Goal: Task Accomplishment & Management: Complete application form

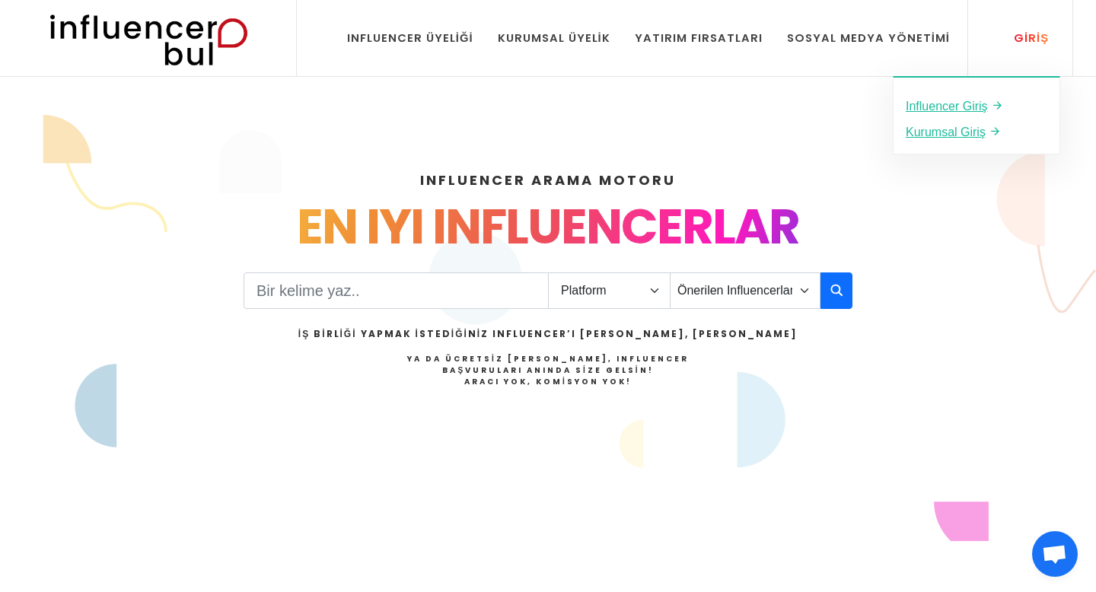
click at [1029, 33] on div "Giriş" at bounding box center [1023, 38] width 52 height 17
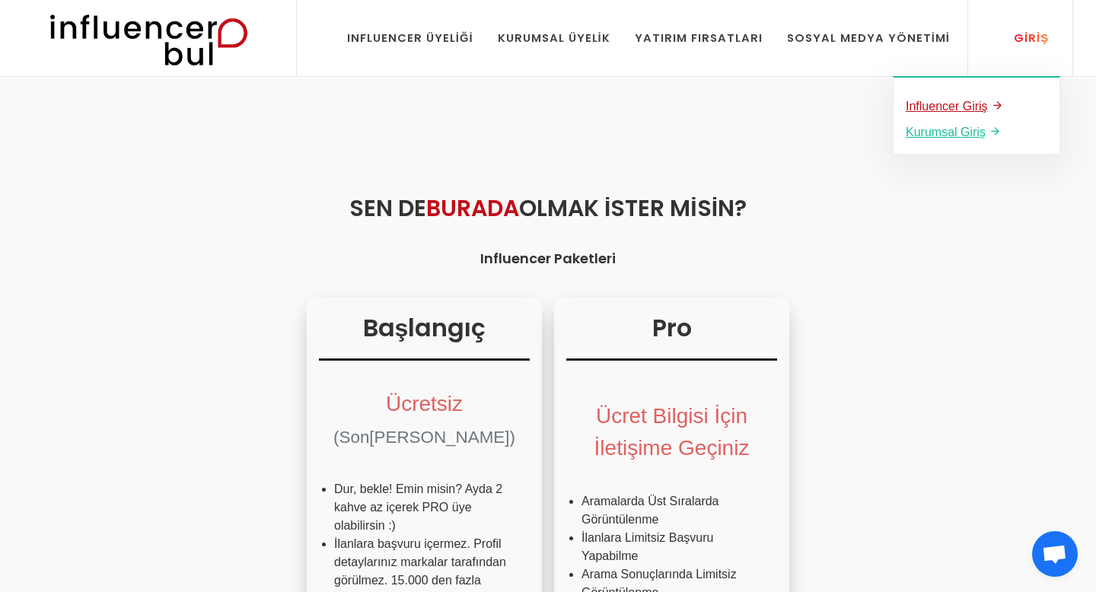
click at [953, 109] on u "Influencer Giriş" at bounding box center [946, 106] width 82 height 13
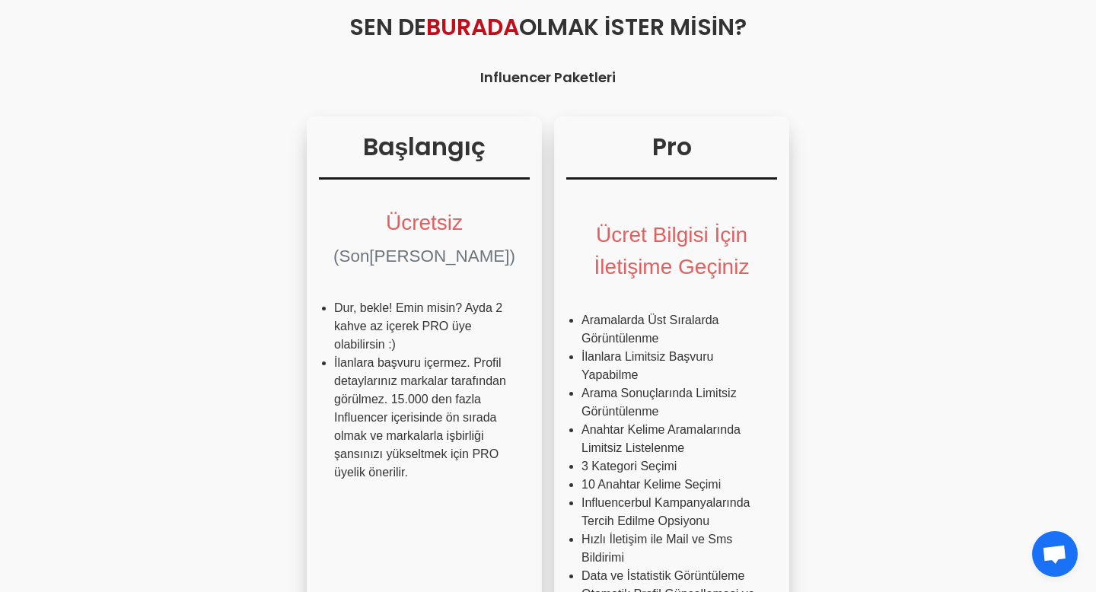
scroll to position [517, 0]
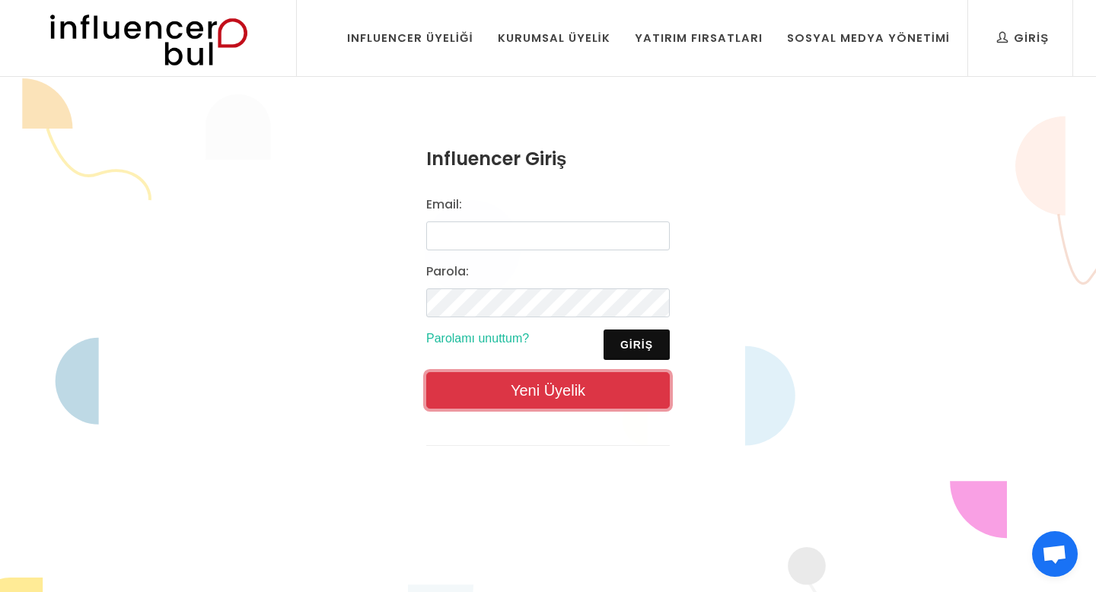
click at [516, 375] on link "Yeni Üyelik" at bounding box center [547, 390] width 243 height 37
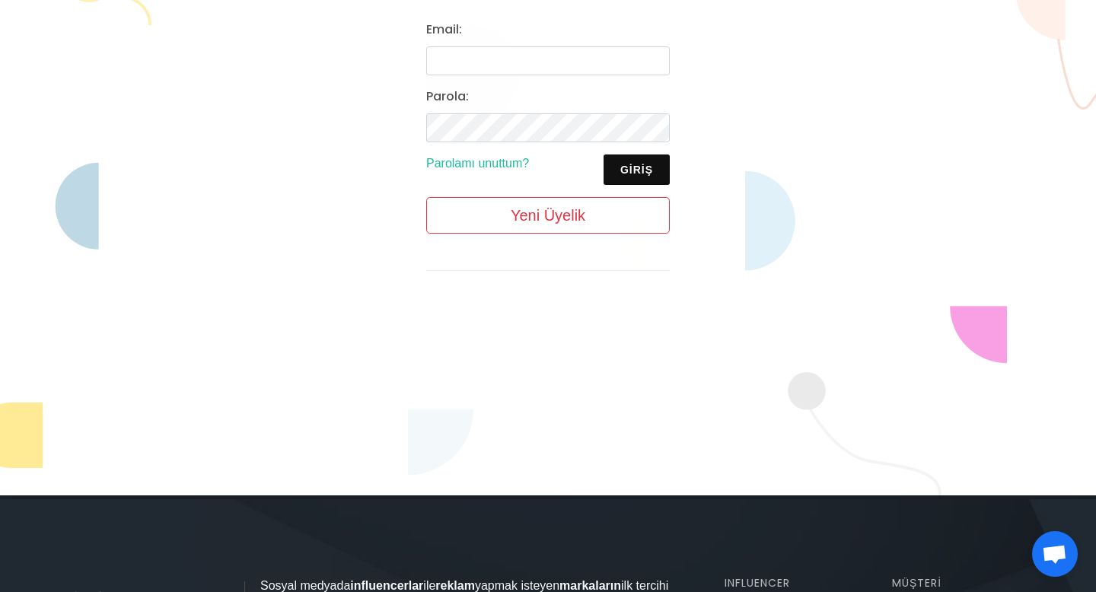
scroll to position [465, 0]
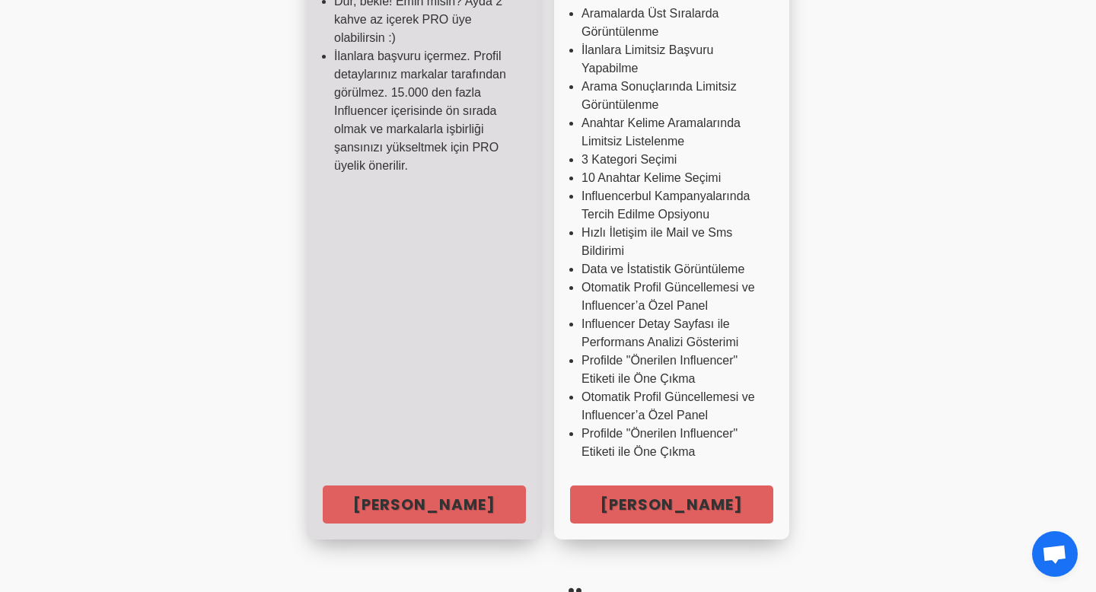
scroll to position [651, 0]
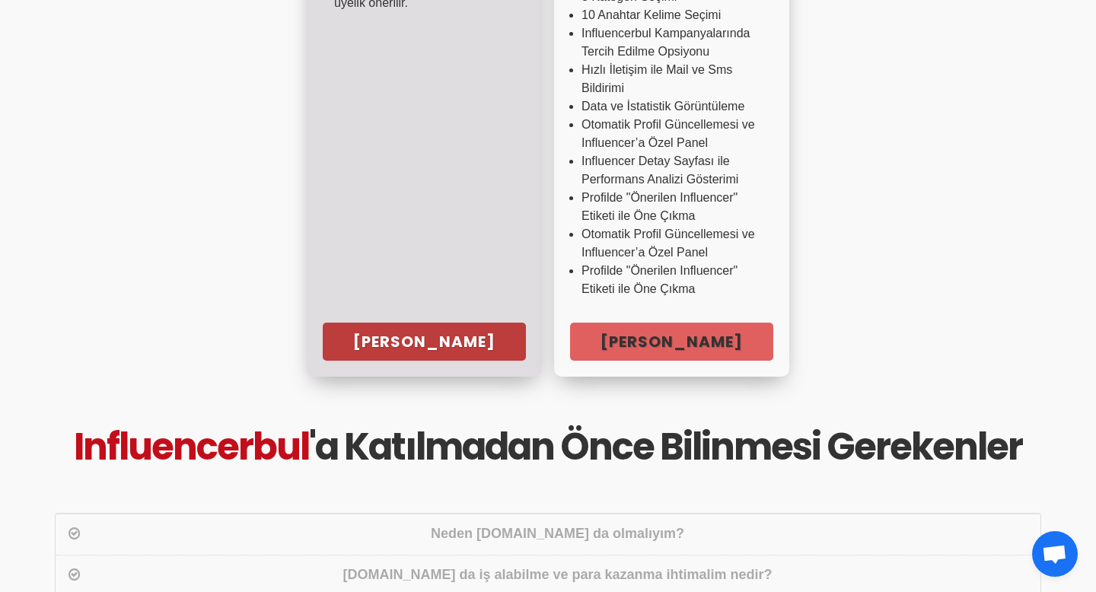
click at [459, 352] on link "Hemen Başla" at bounding box center [424, 342] width 203 height 38
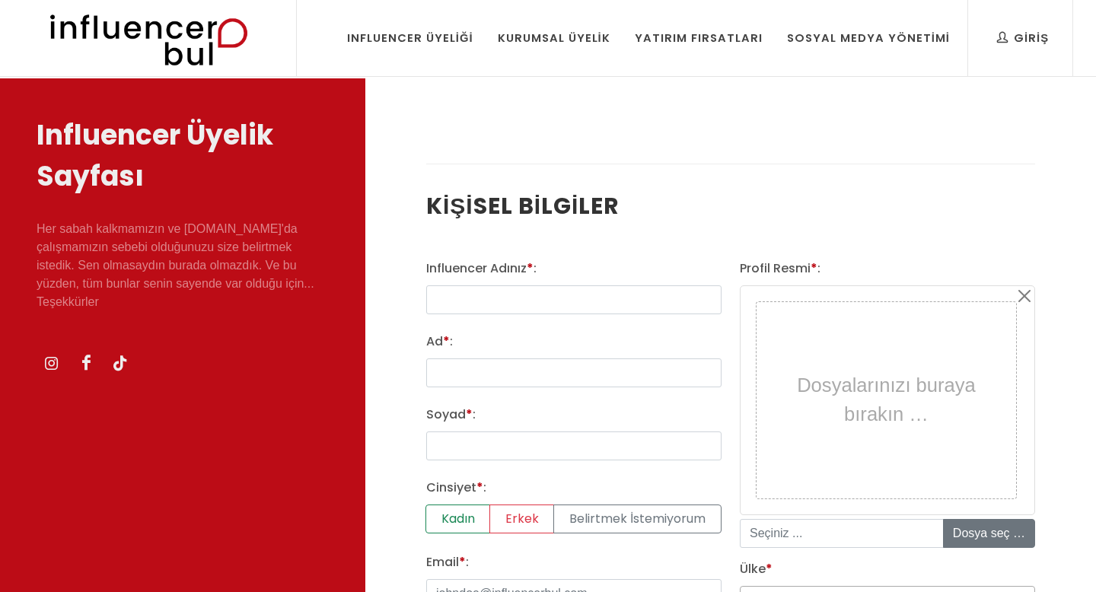
select select
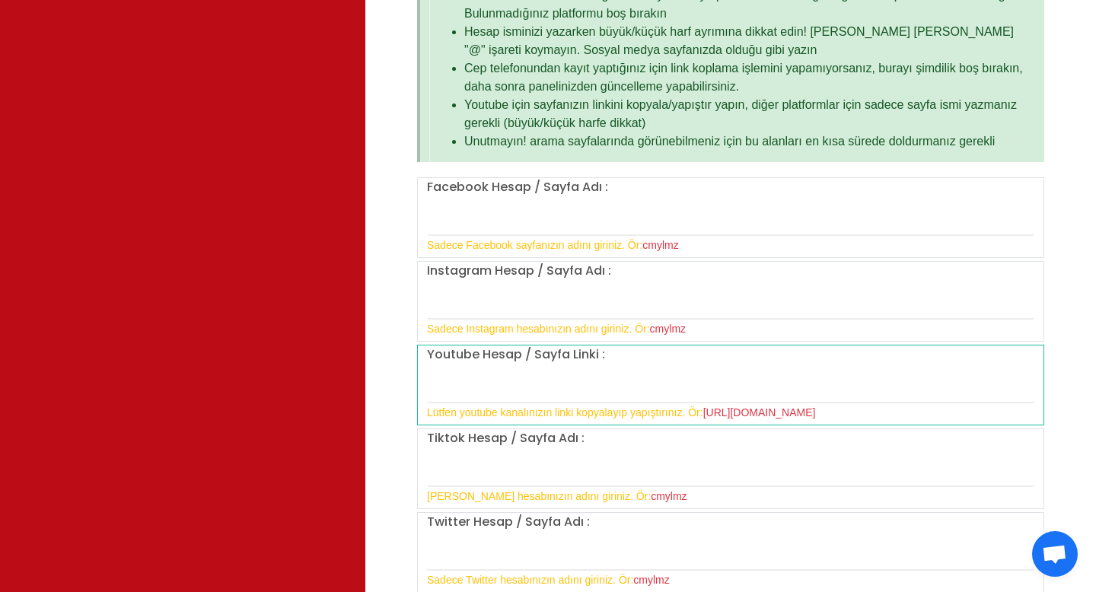
scroll to position [1075, 0]
